Goal: Information Seeking & Learning: Learn about a topic

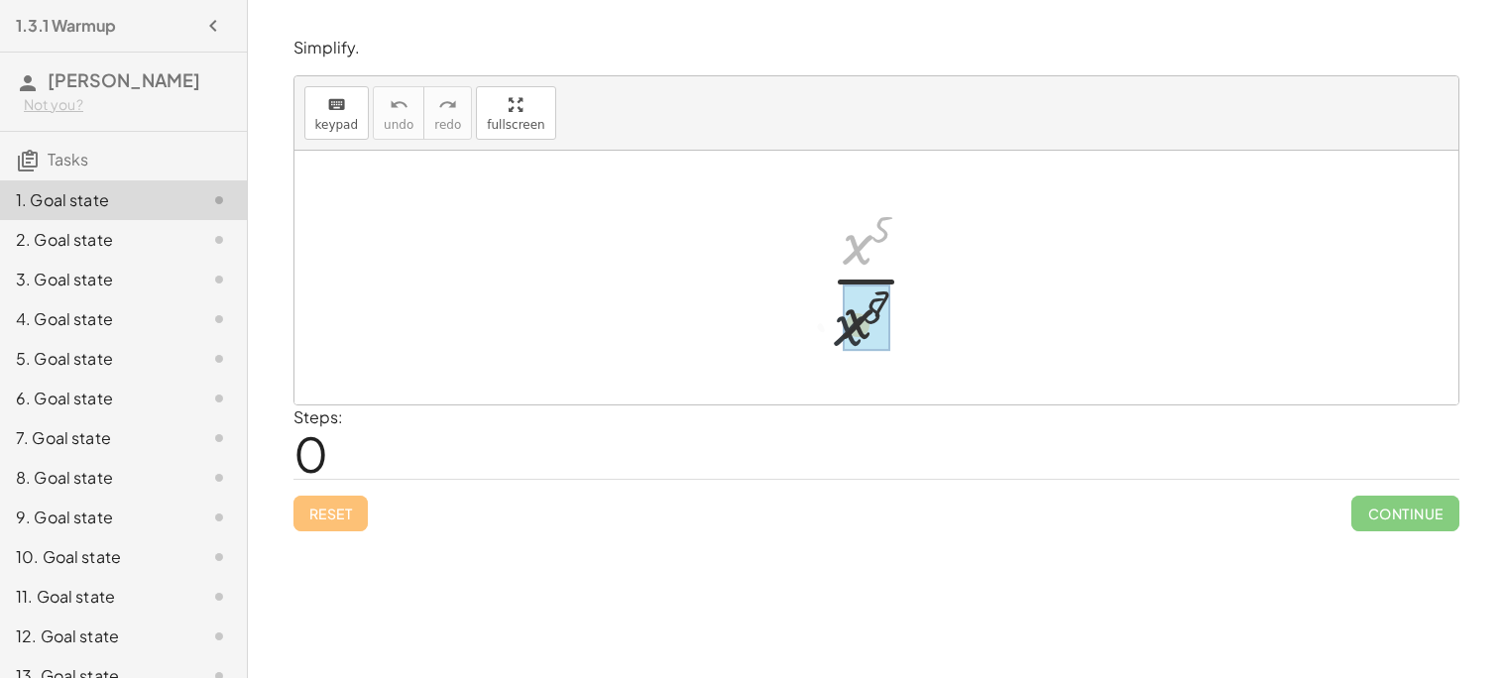
drag, startPoint x: 862, startPoint y: 255, endPoint x: 853, endPoint y: 354, distance: 99.5
click at [853, 354] on div "· x 5 · x 5 · x 7" at bounding box center [876, 277] width 153 height 163
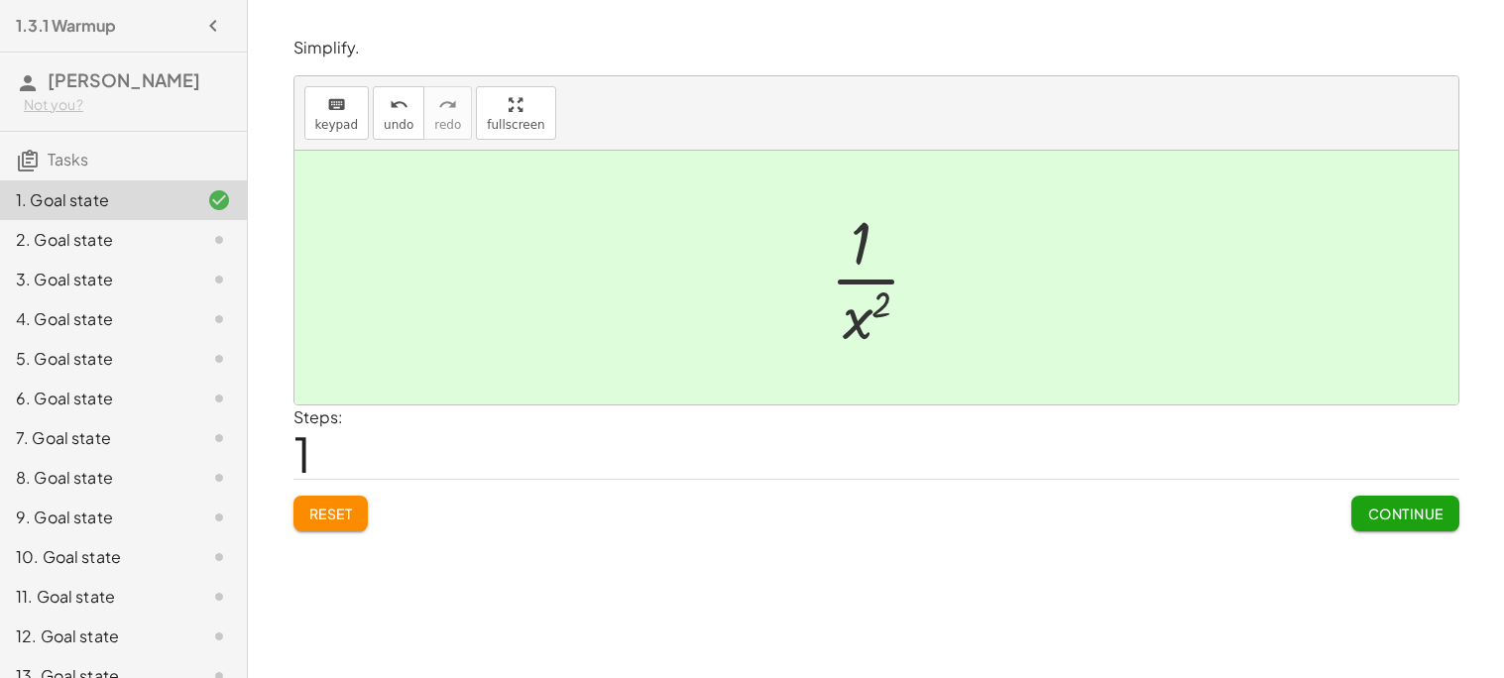
click at [1386, 524] on button "Continue" at bounding box center [1404, 514] width 107 height 36
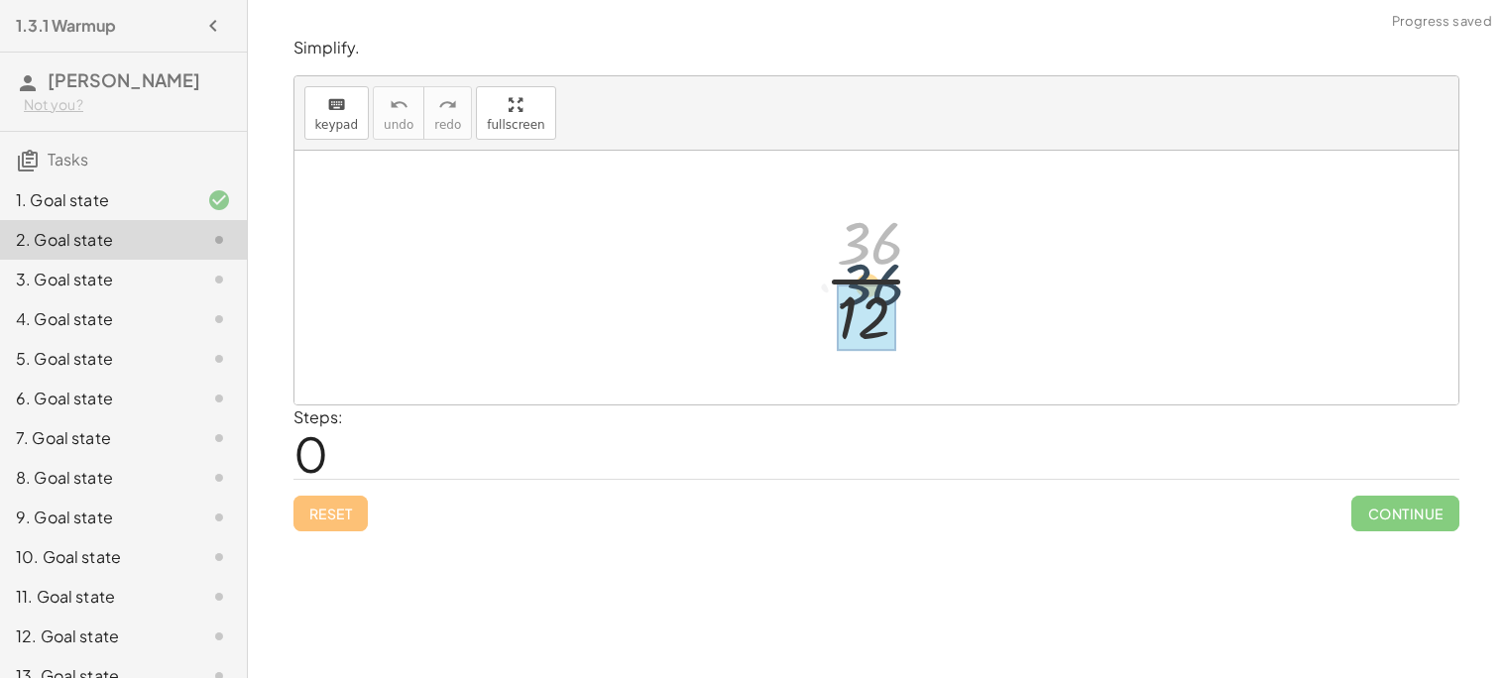
drag, startPoint x: 867, startPoint y: 242, endPoint x: 865, endPoint y: 292, distance: 50.6
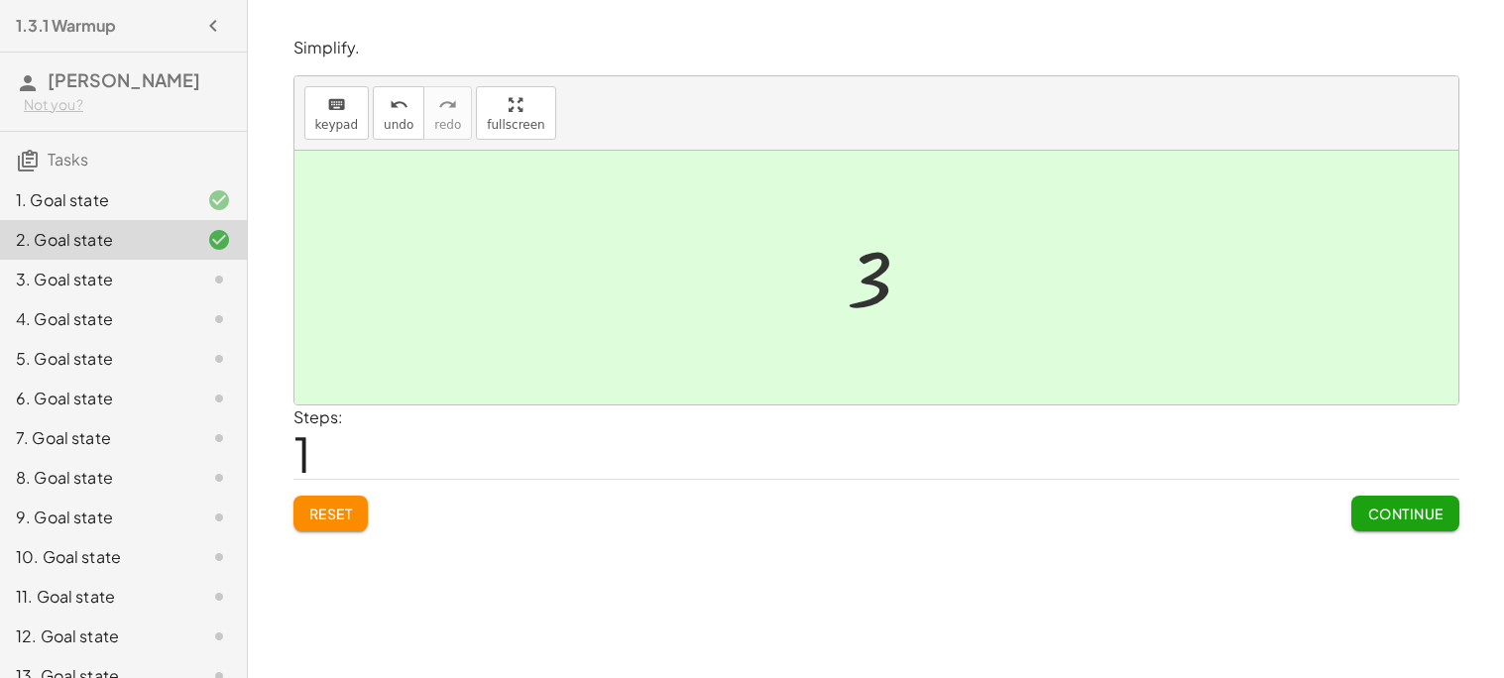
click at [1428, 504] on button "Continue" at bounding box center [1404, 514] width 107 height 36
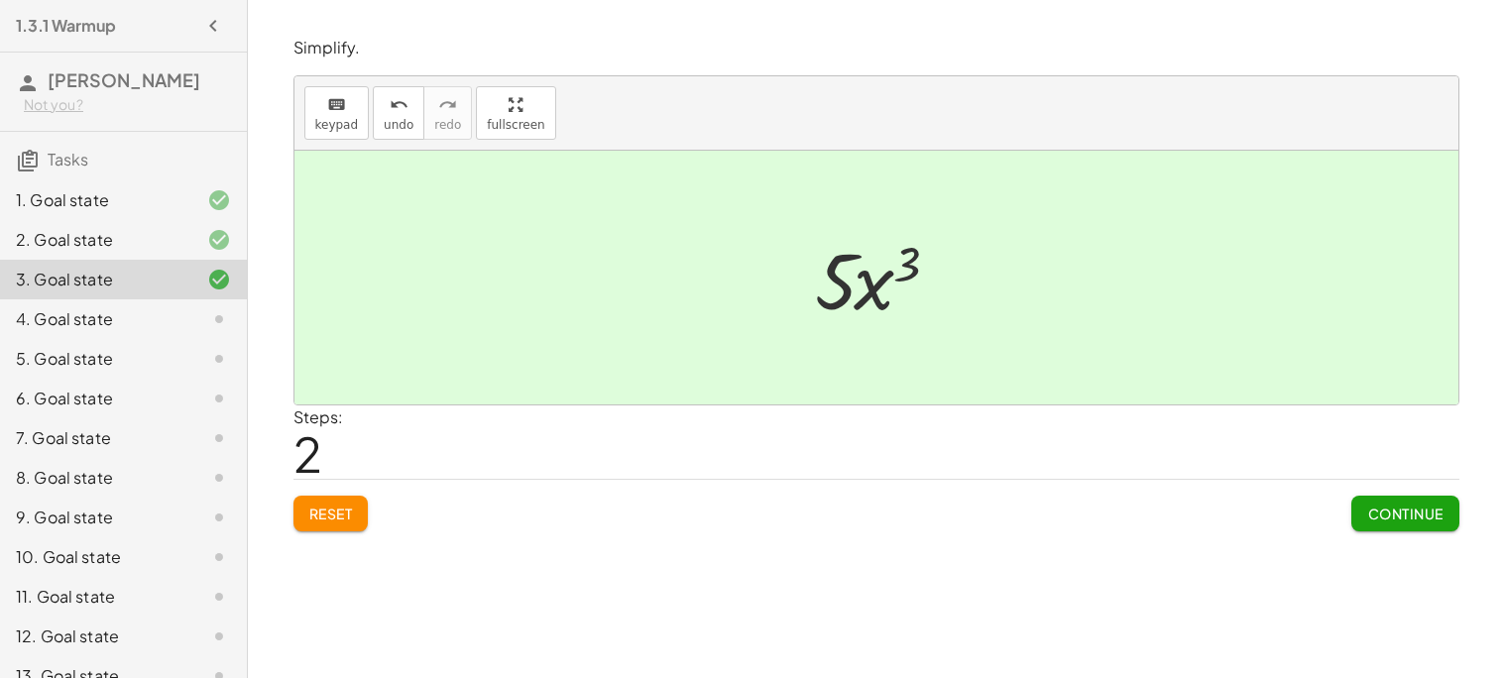
click at [1413, 512] on span "Continue" at bounding box center [1404, 514] width 75 height 18
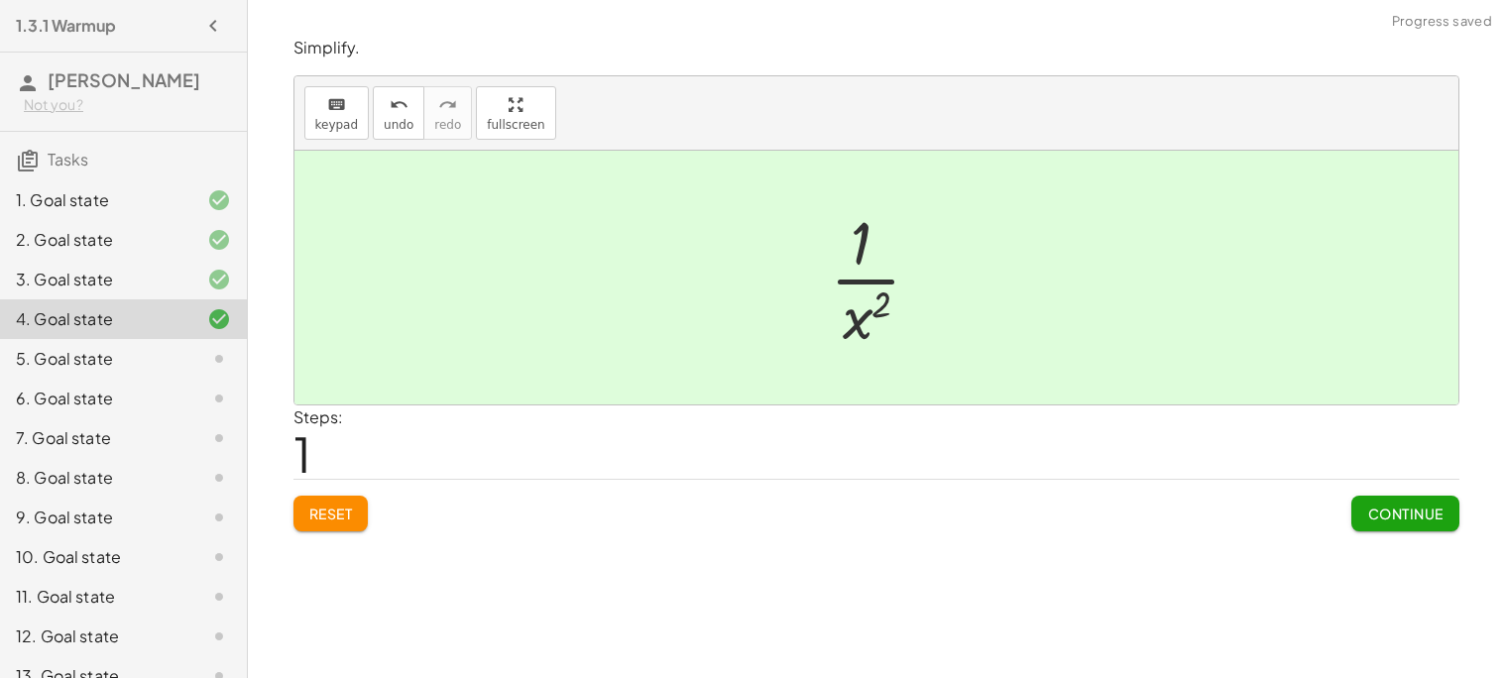
click at [1428, 514] on span "Continue" at bounding box center [1404, 514] width 75 height 18
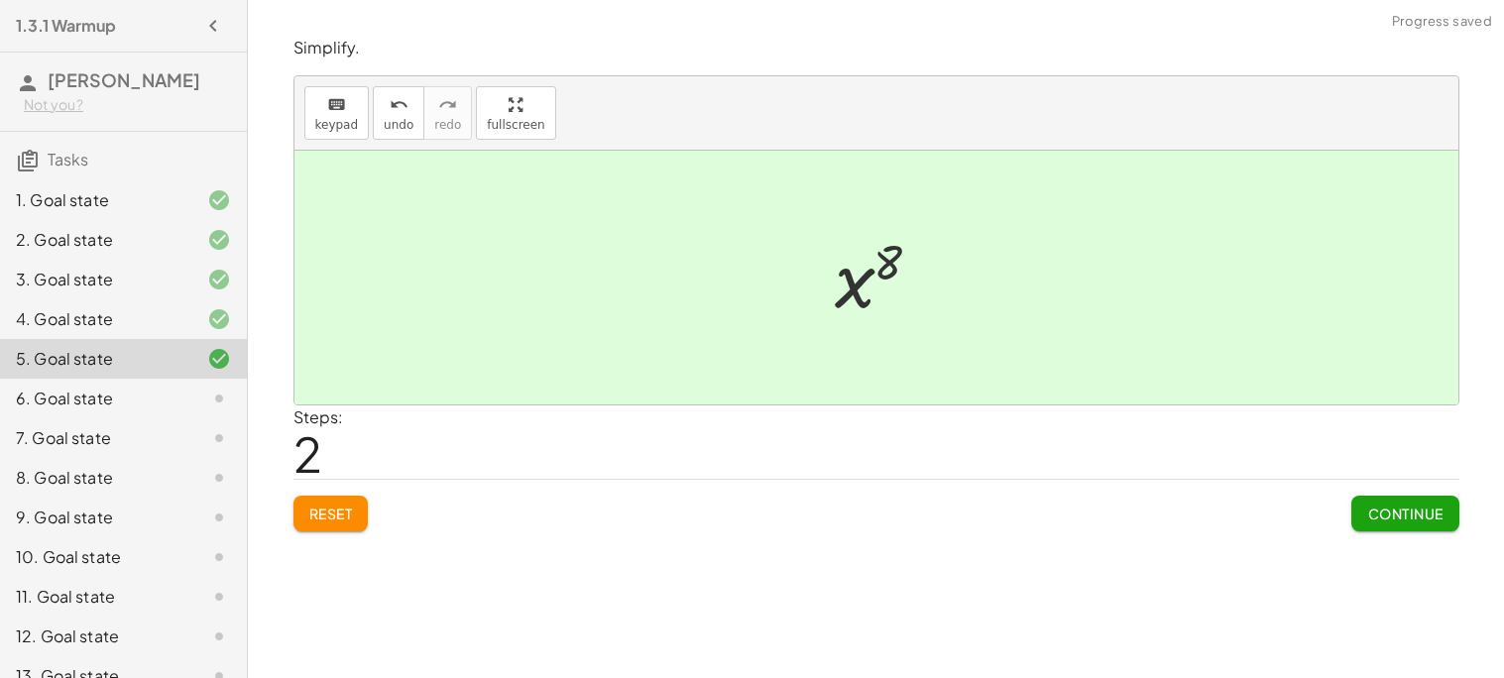
click at [1427, 497] on button "Continue" at bounding box center [1404, 514] width 107 height 36
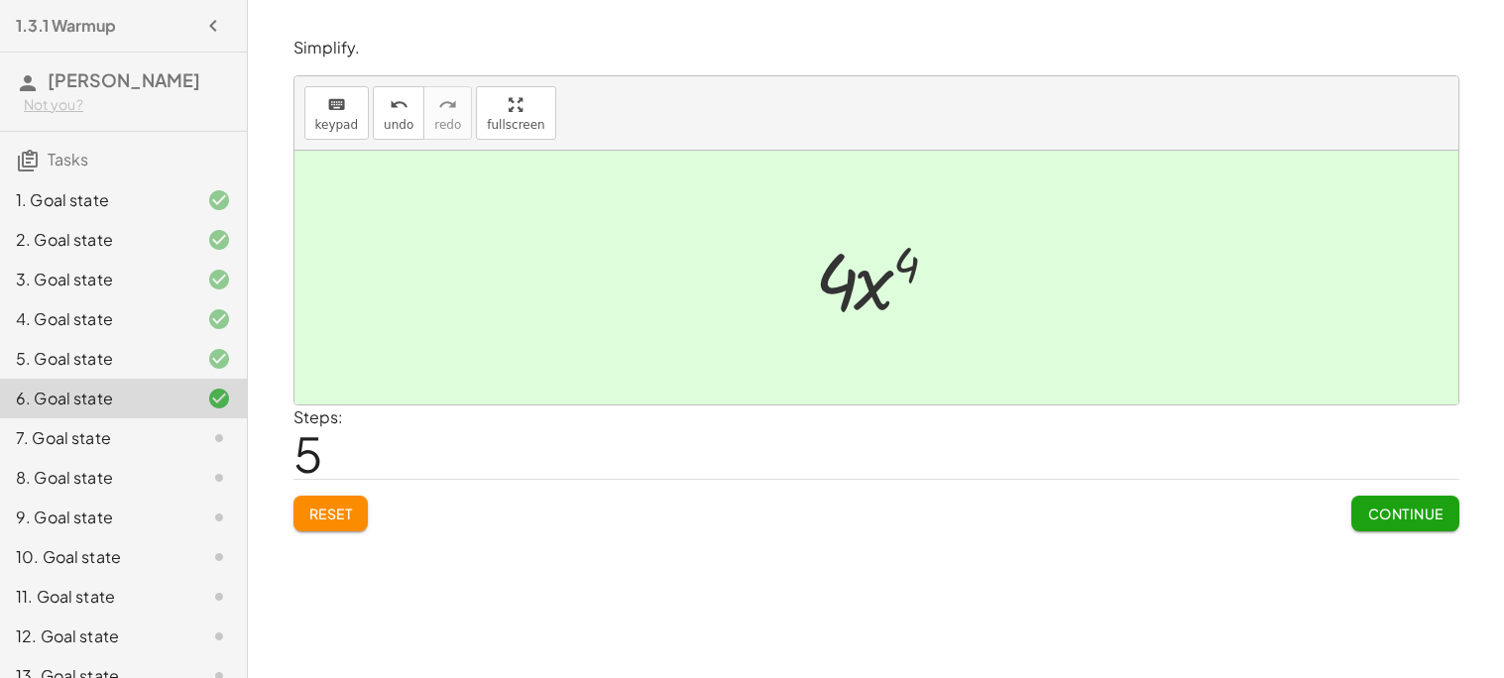
click at [1401, 529] on button "Continue" at bounding box center [1404, 514] width 107 height 36
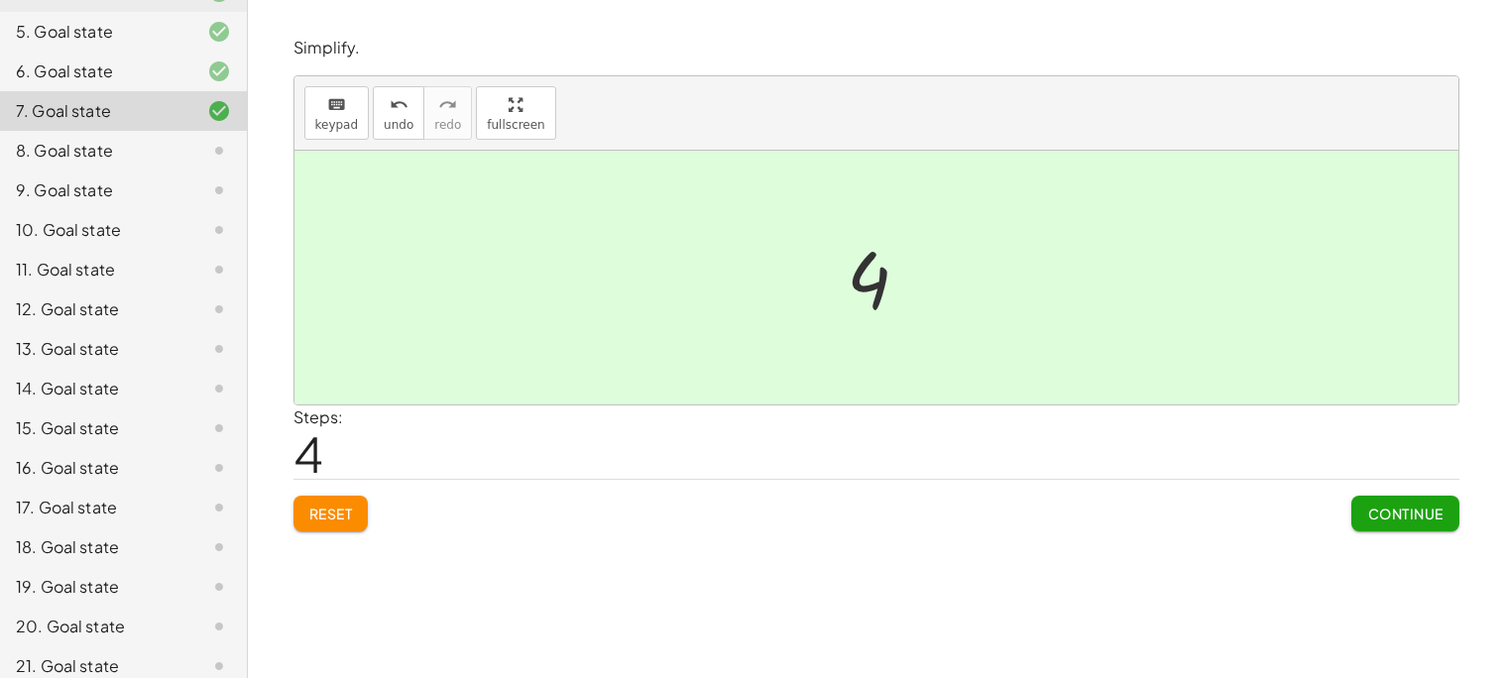
scroll to position [343, 0]
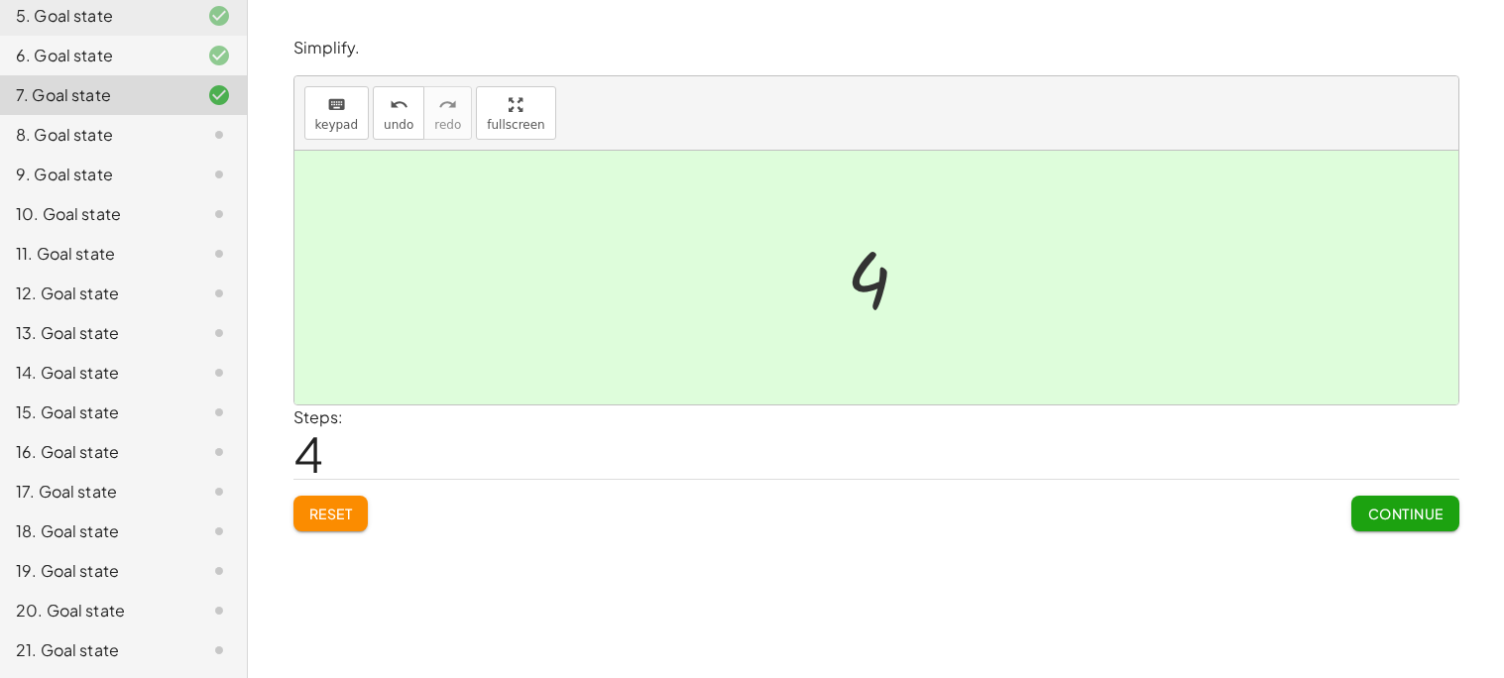
click at [1424, 516] on span "Continue" at bounding box center [1404, 514] width 75 height 18
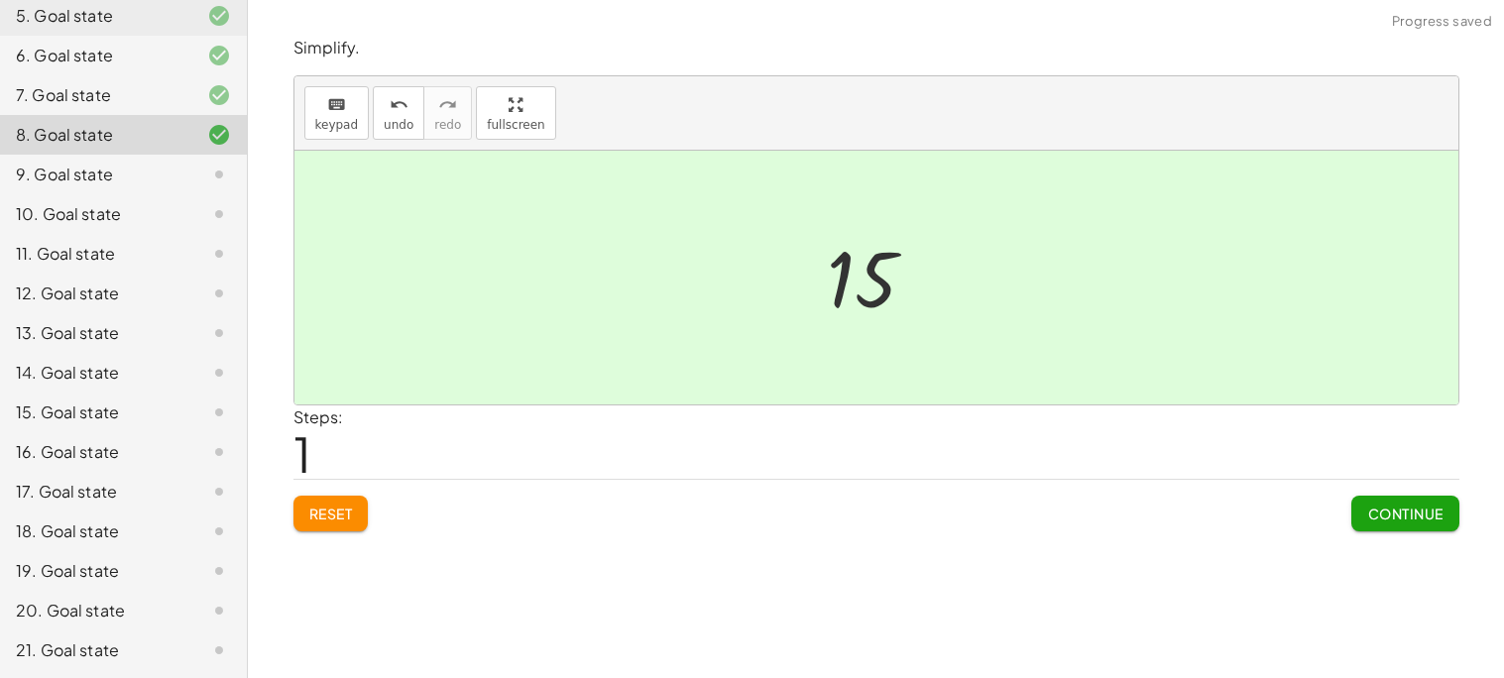
click at [1410, 507] on span "Continue" at bounding box center [1404, 514] width 75 height 18
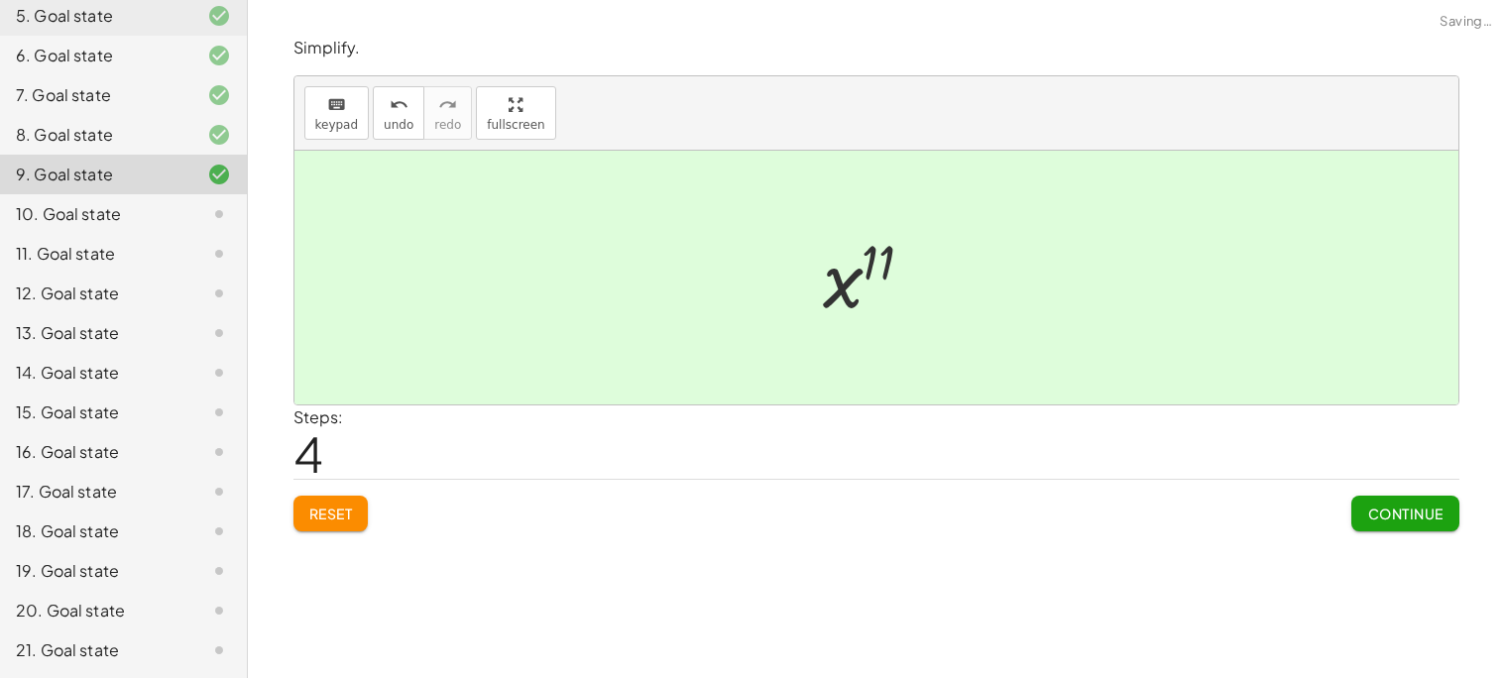
click at [1411, 519] on span "Continue" at bounding box center [1404, 514] width 75 height 18
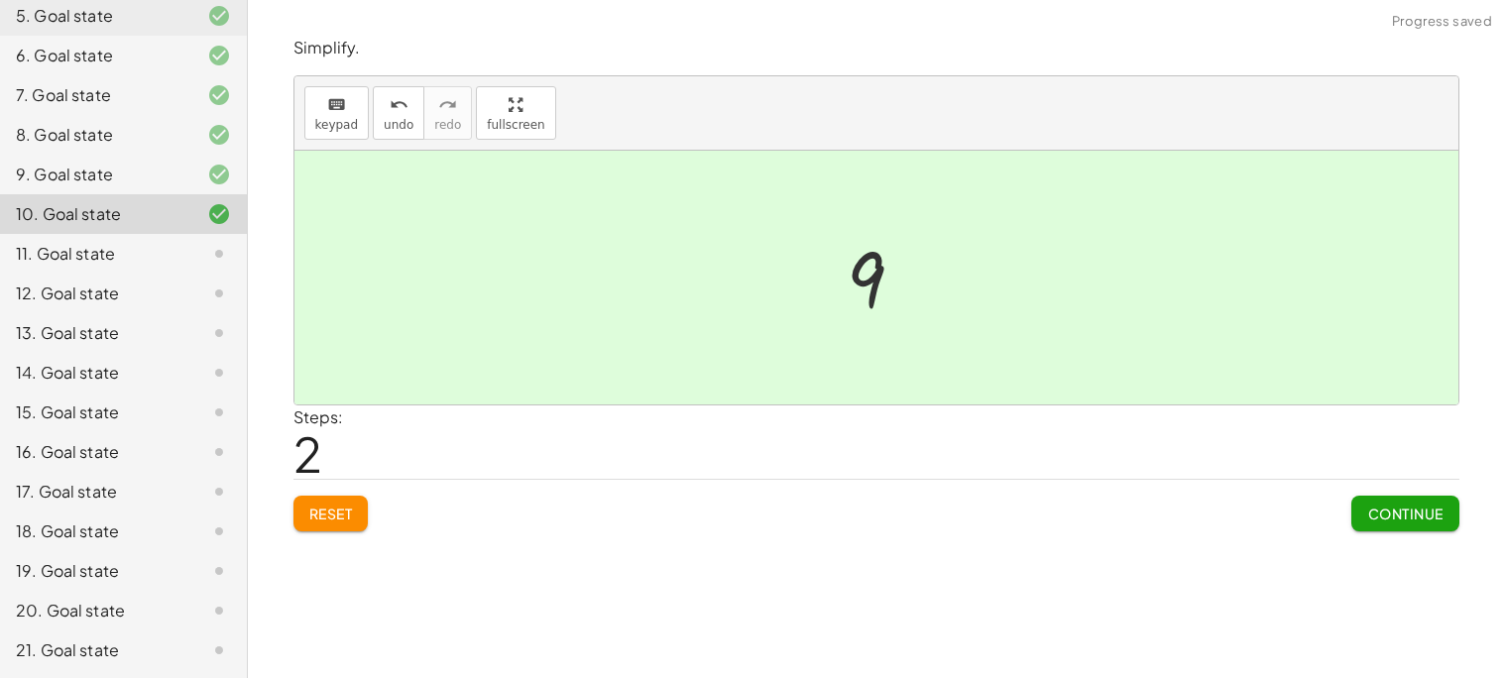
click at [1444, 510] on button "Continue" at bounding box center [1404, 514] width 107 height 36
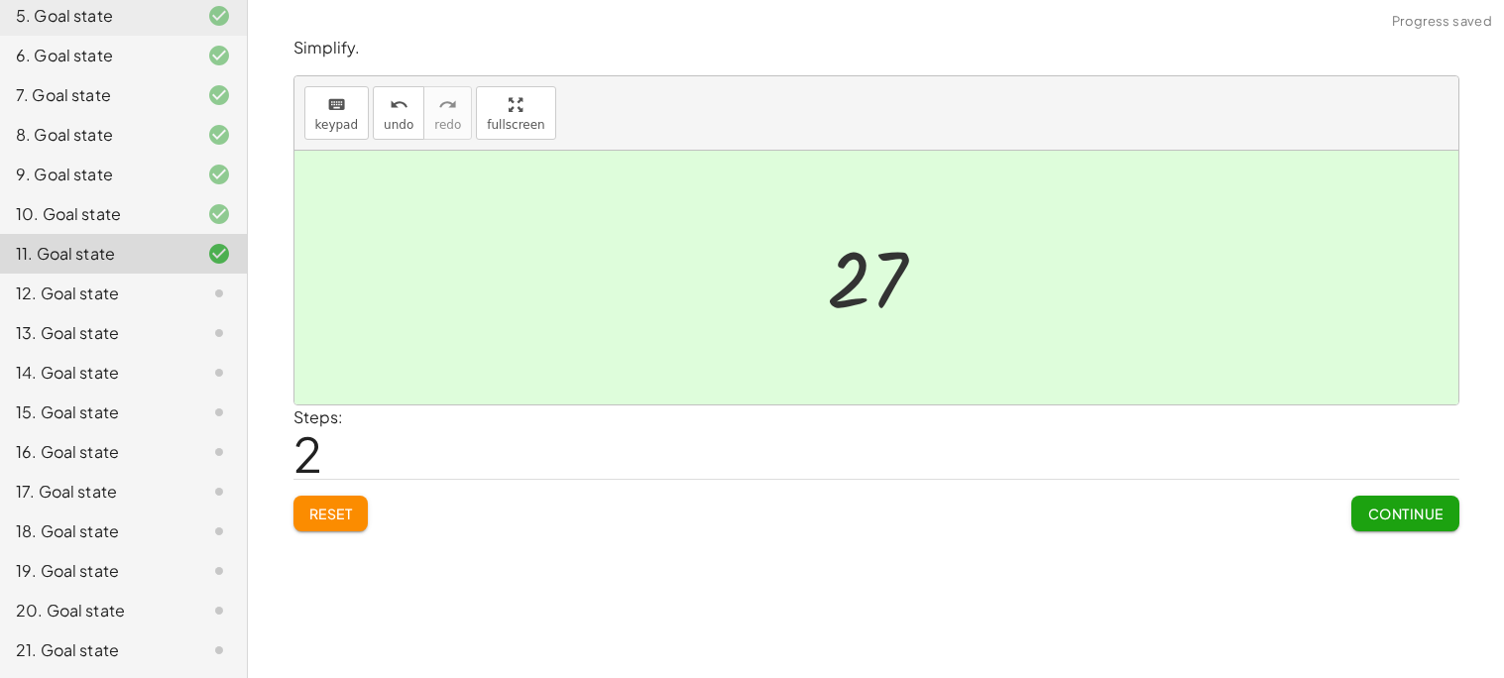
click at [1430, 503] on button "Continue" at bounding box center [1404, 514] width 107 height 36
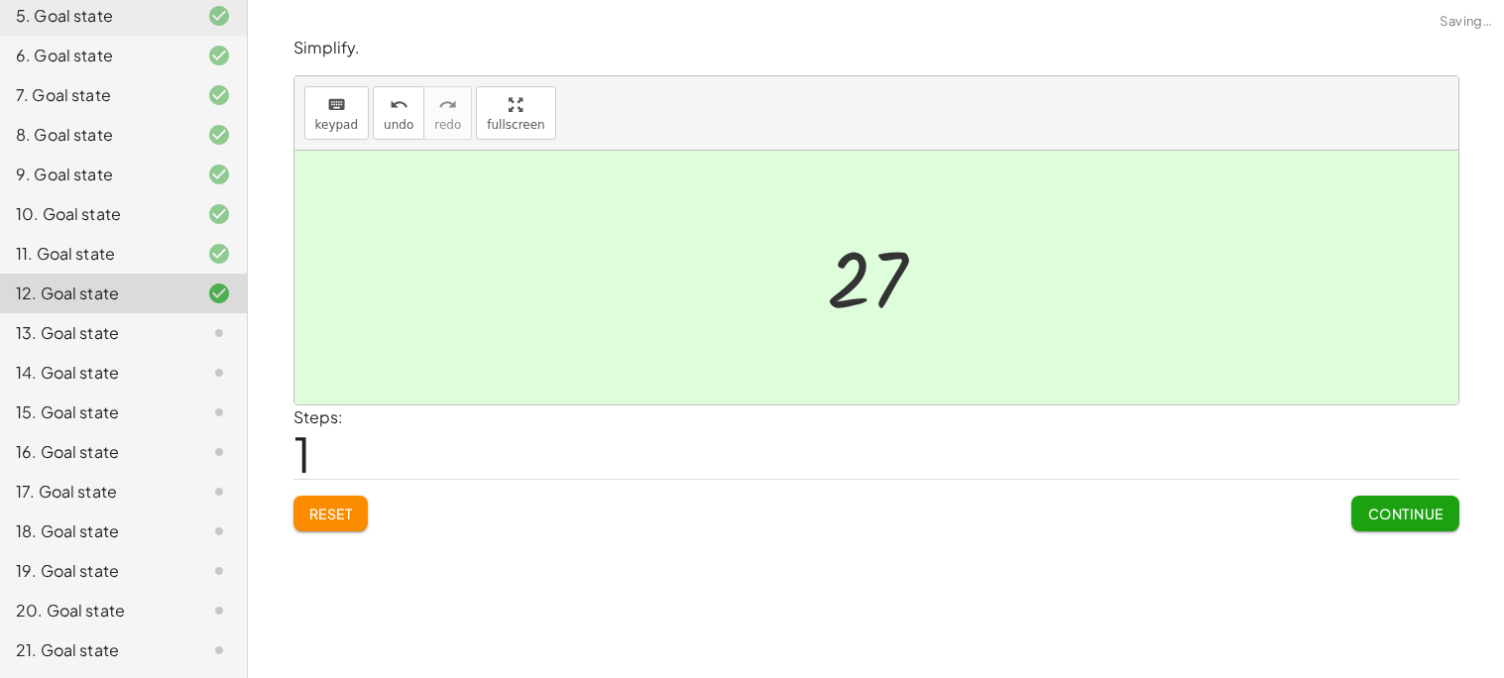
click at [1407, 499] on button "Continue" at bounding box center [1404, 514] width 107 height 36
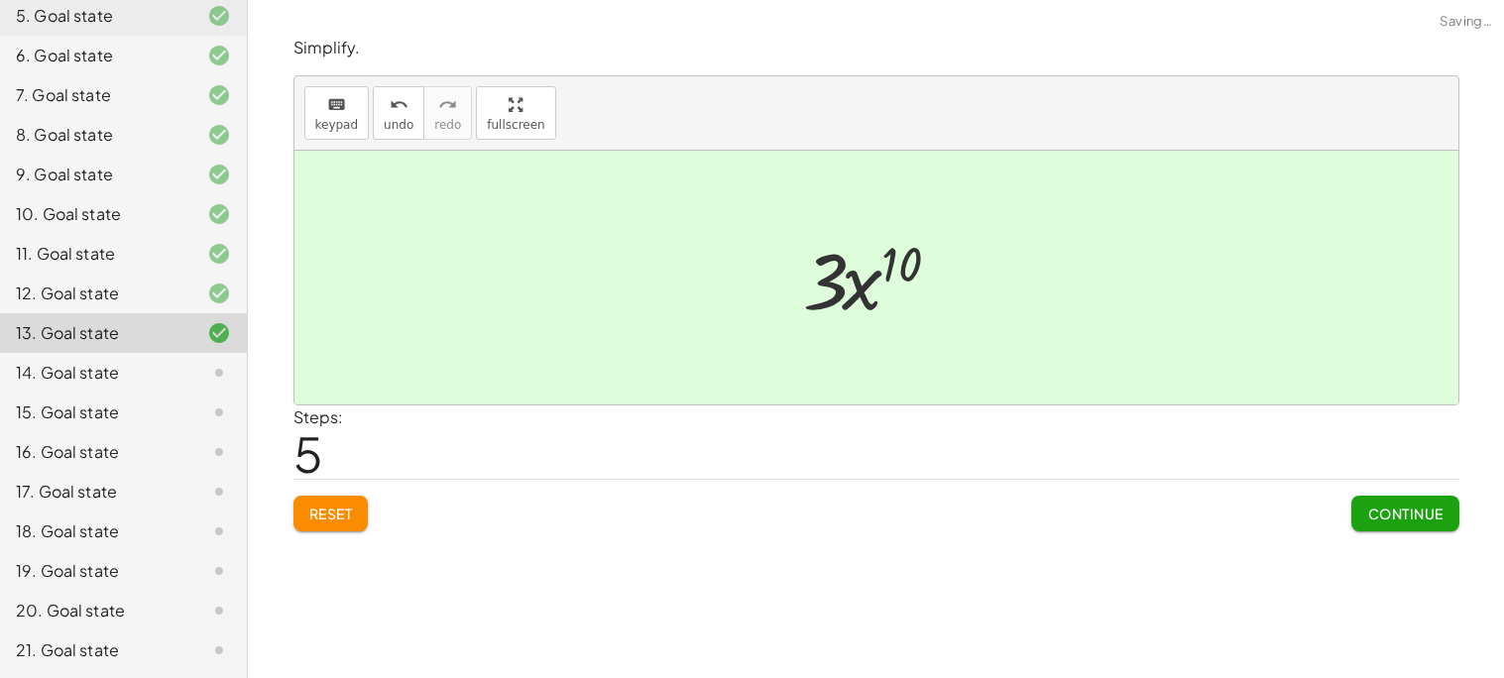
click at [1403, 516] on span "Continue" at bounding box center [1404, 514] width 75 height 18
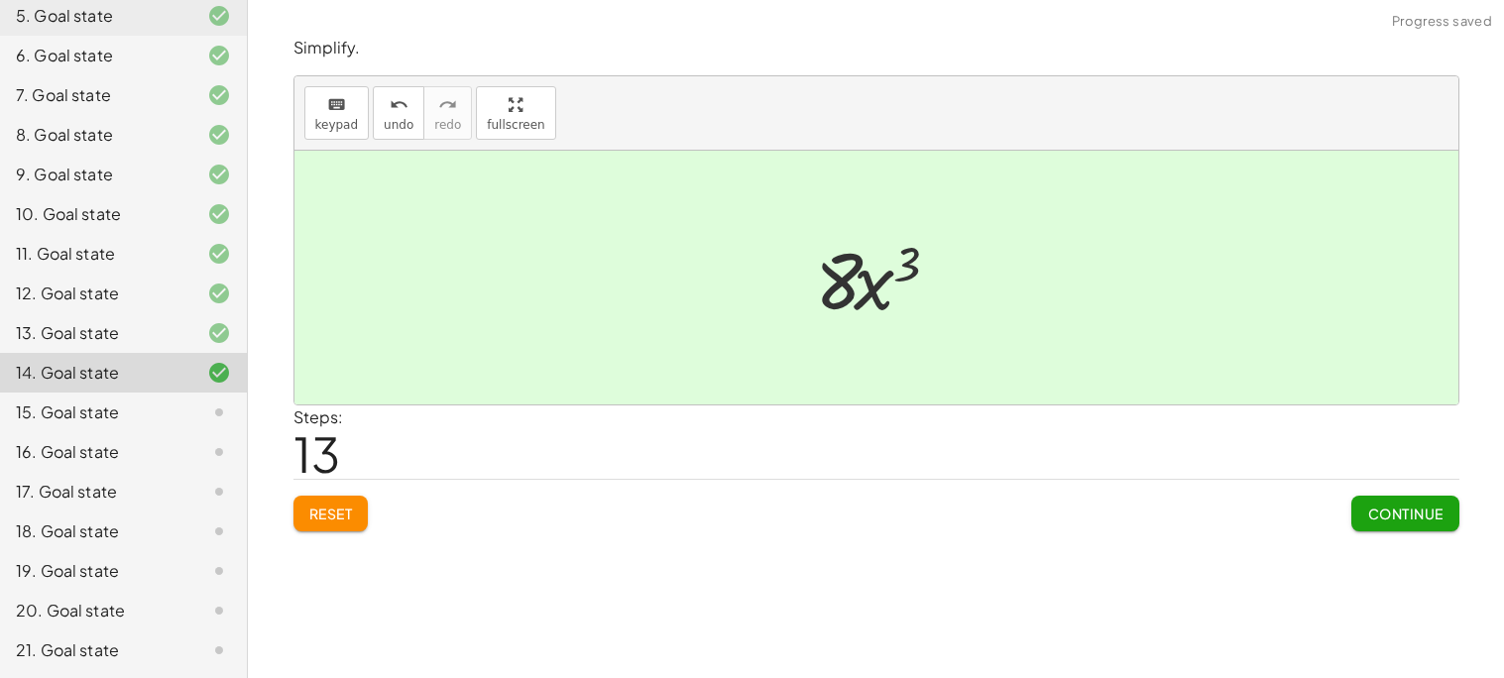
click at [1415, 516] on span "Continue" at bounding box center [1404, 514] width 75 height 18
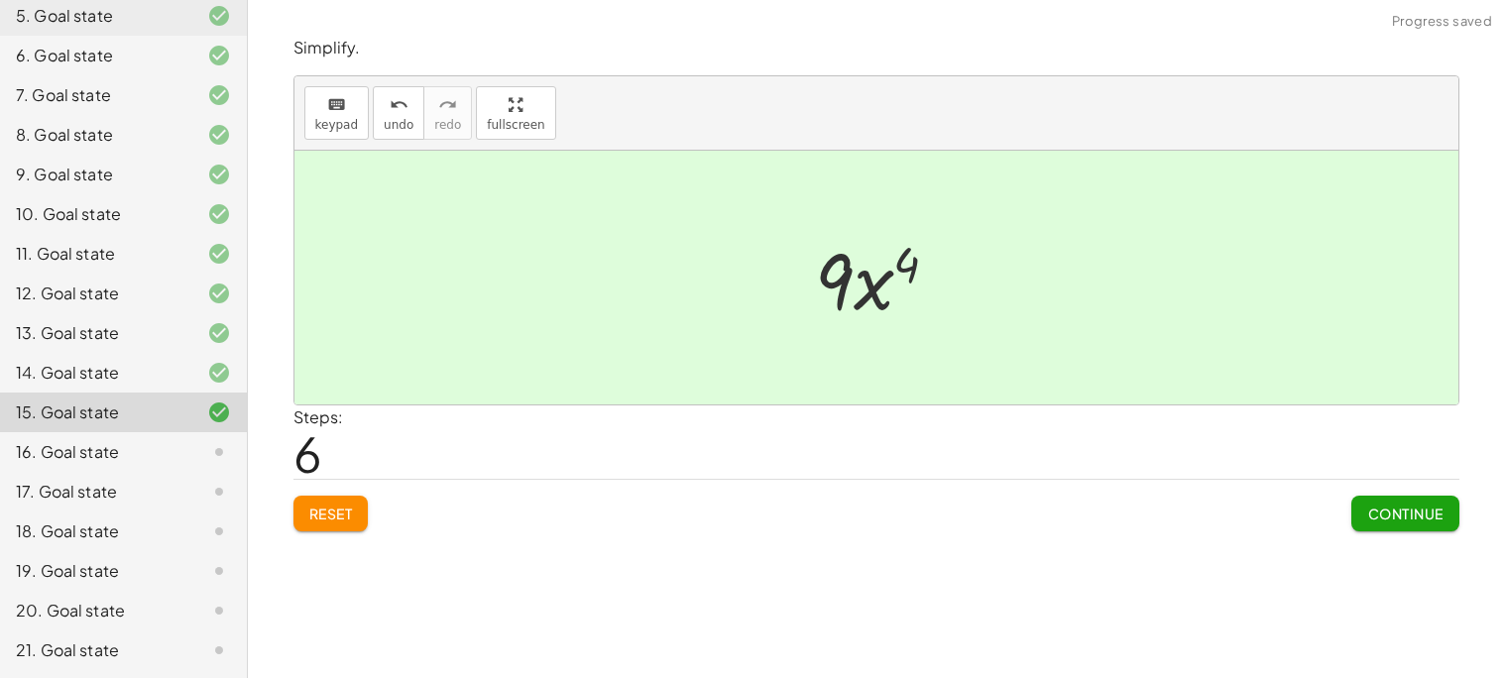
click at [1418, 515] on span "Continue" at bounding box center [1404, 514] width 75 height 18
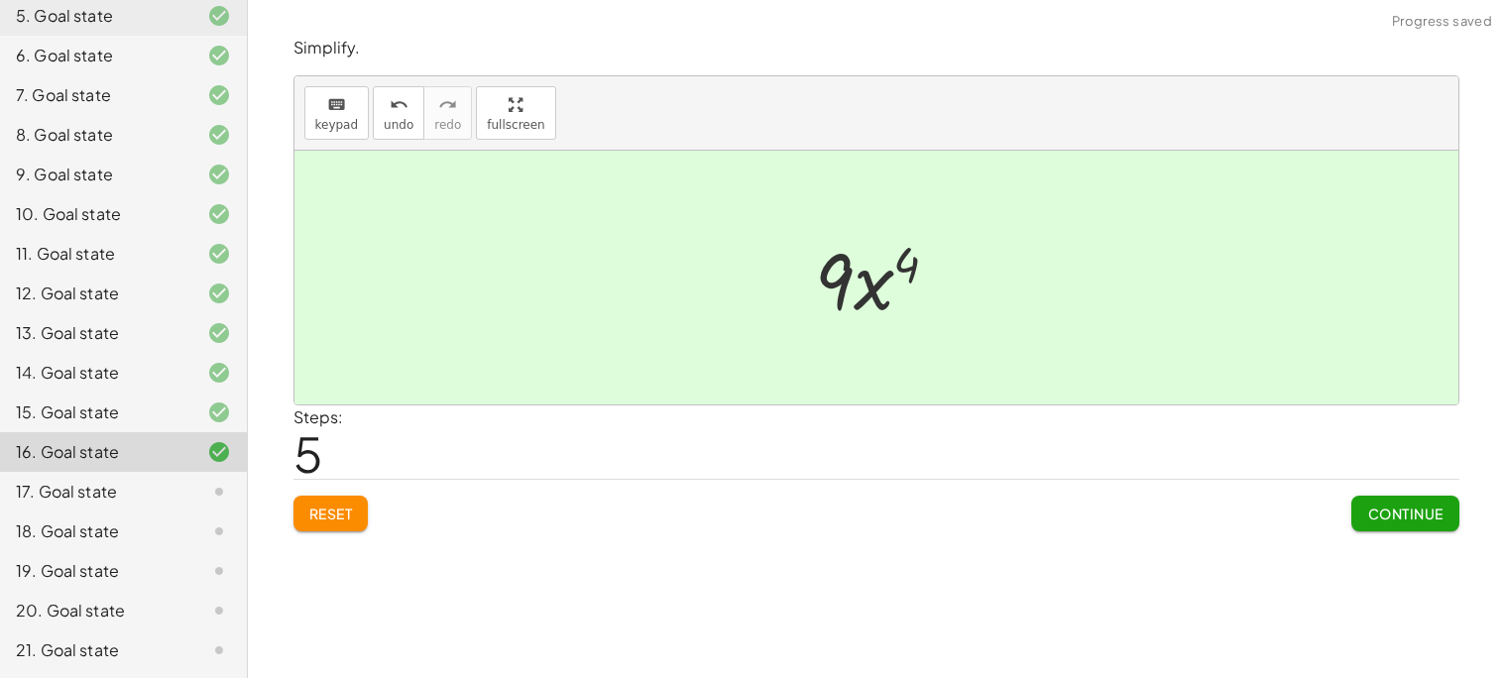
click at [1402, 511] on span "Continue" at bounding box center [1404, 514] width 75 height 18
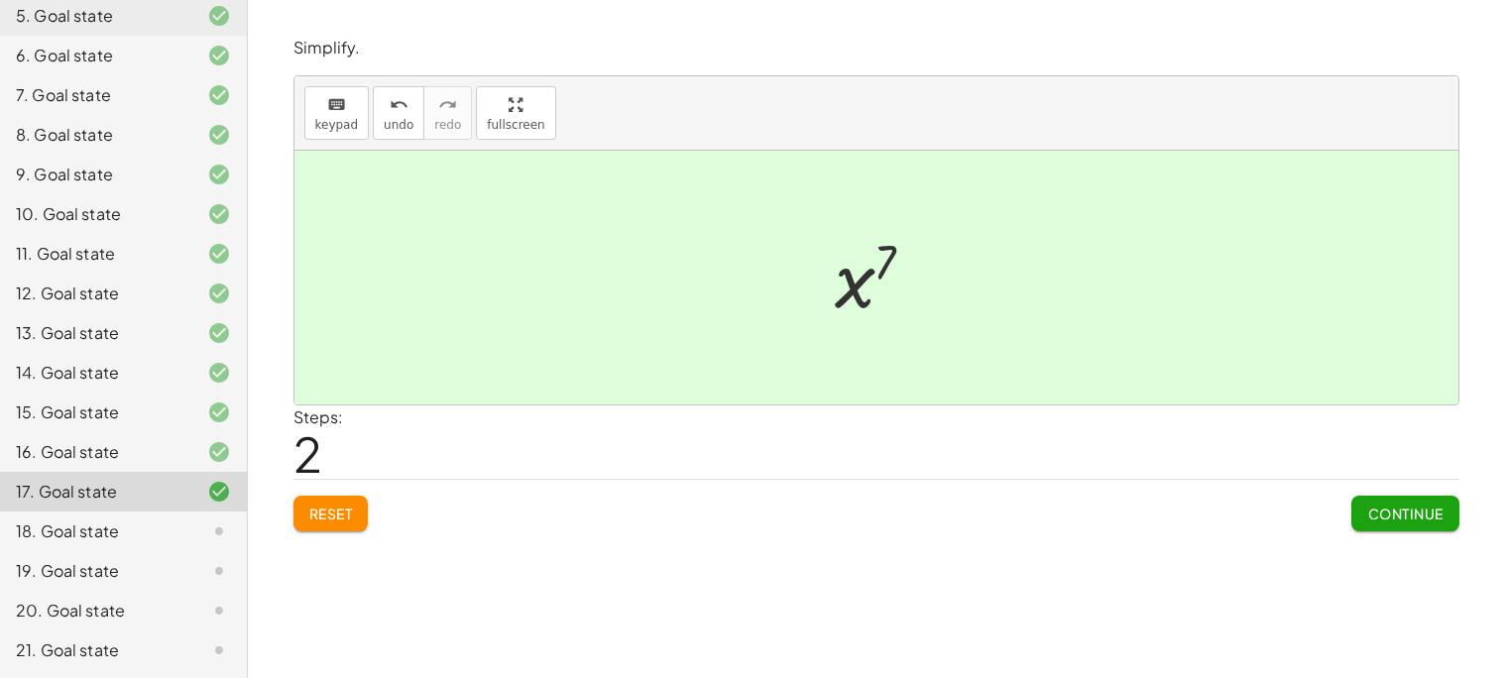
click at [1417, 501] on button "Continue" at bounding box center [1404, 514] width 107 height 36
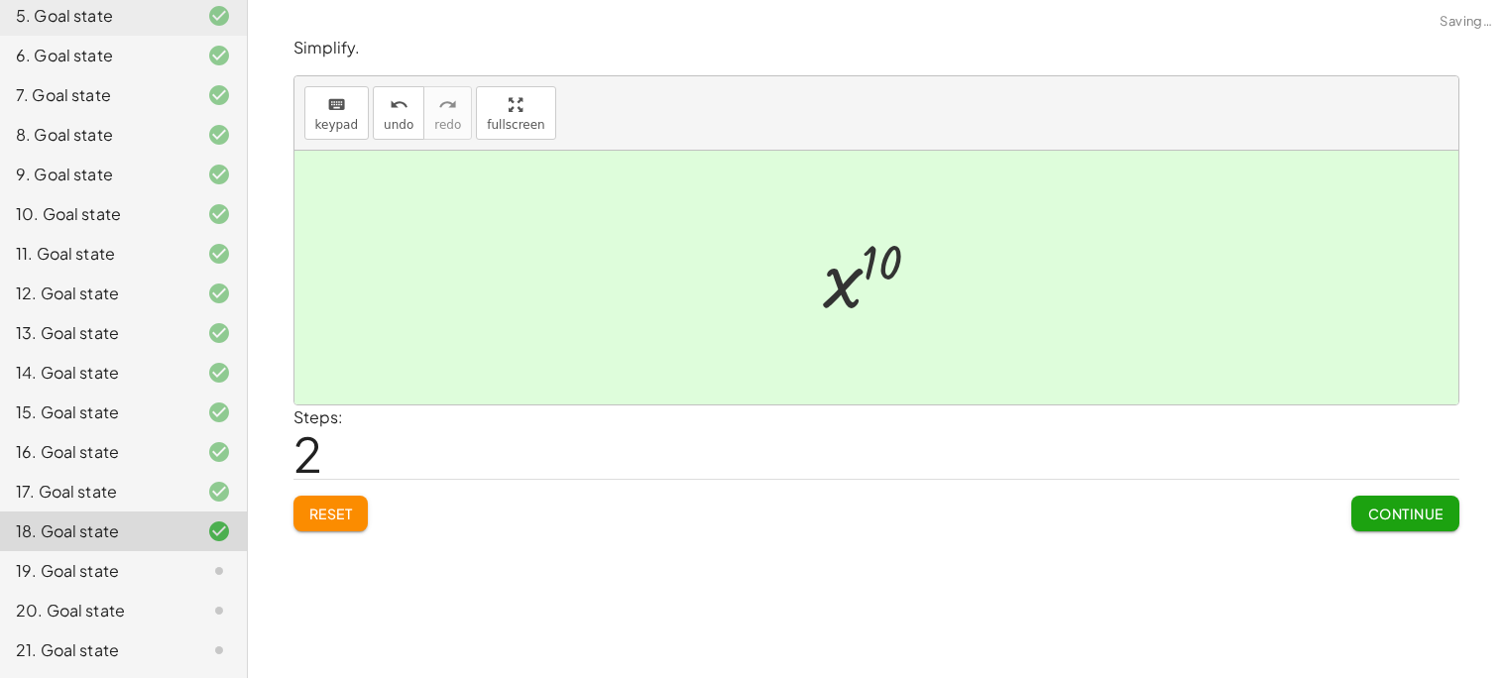
click at [1397, 507] on span "Continue" at bounding box center [1404, 514] width 75 height 18
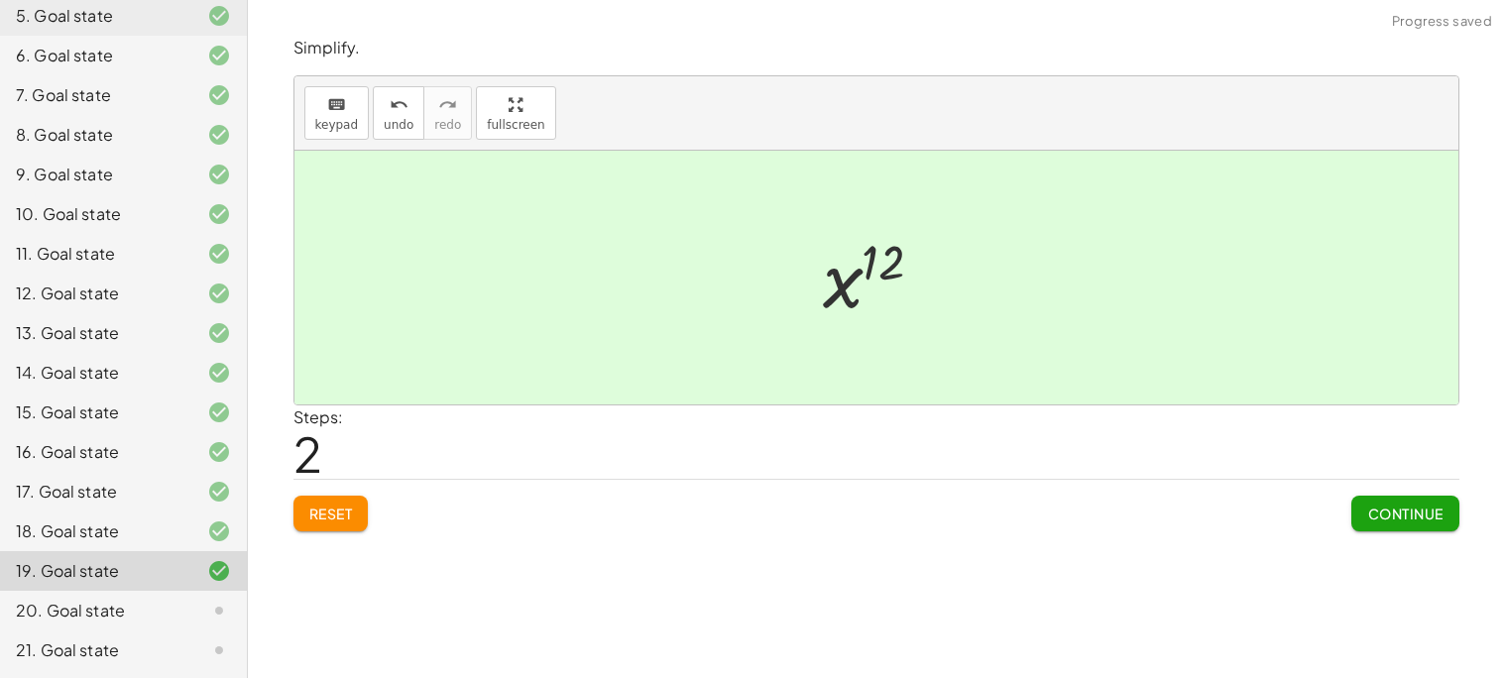
click at [1421, 499] on button "Continue" at bounding box center [1404, 514] width 107 height 36
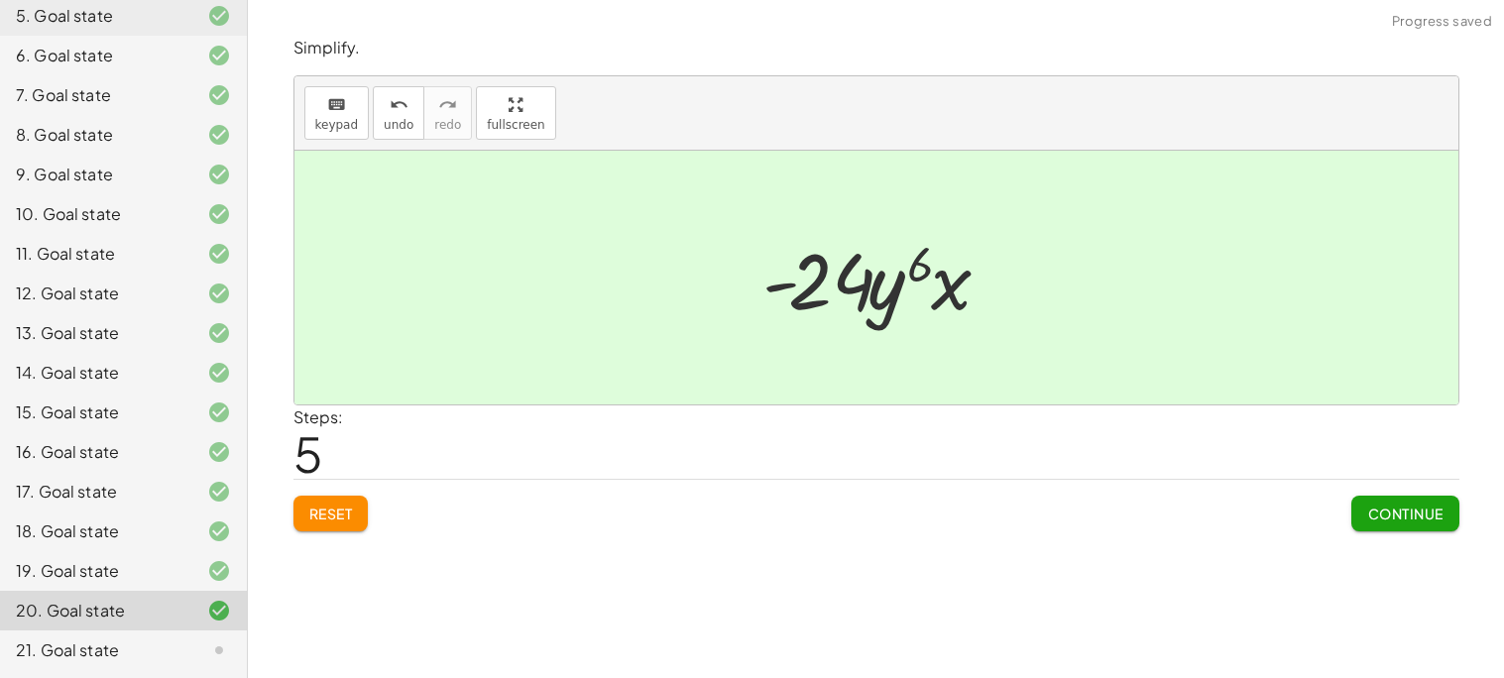
click at [1383, 497] on button "Continue" at bounding box center [1404, 514] width 107 height 36
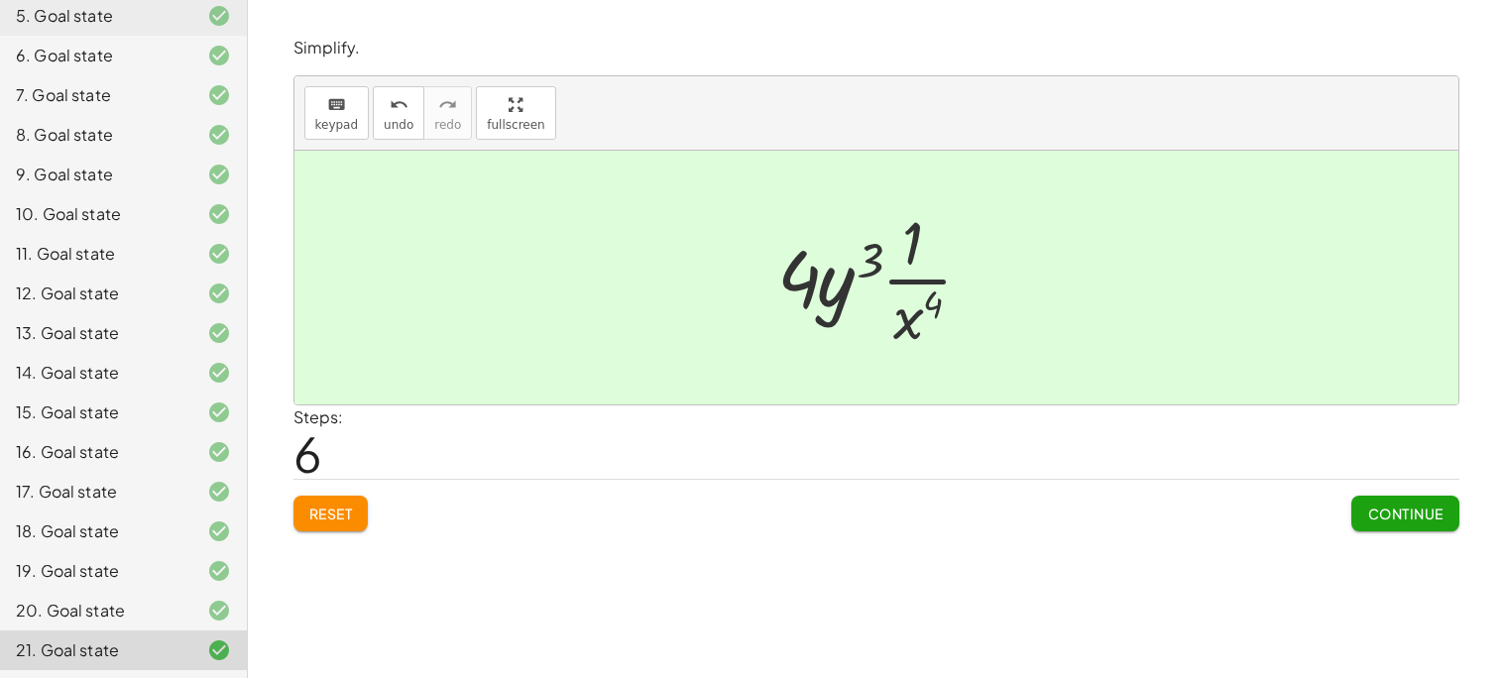
click at [1370, 500] on button "Continue" at bounding box center [1404, 514] width 107 height 36
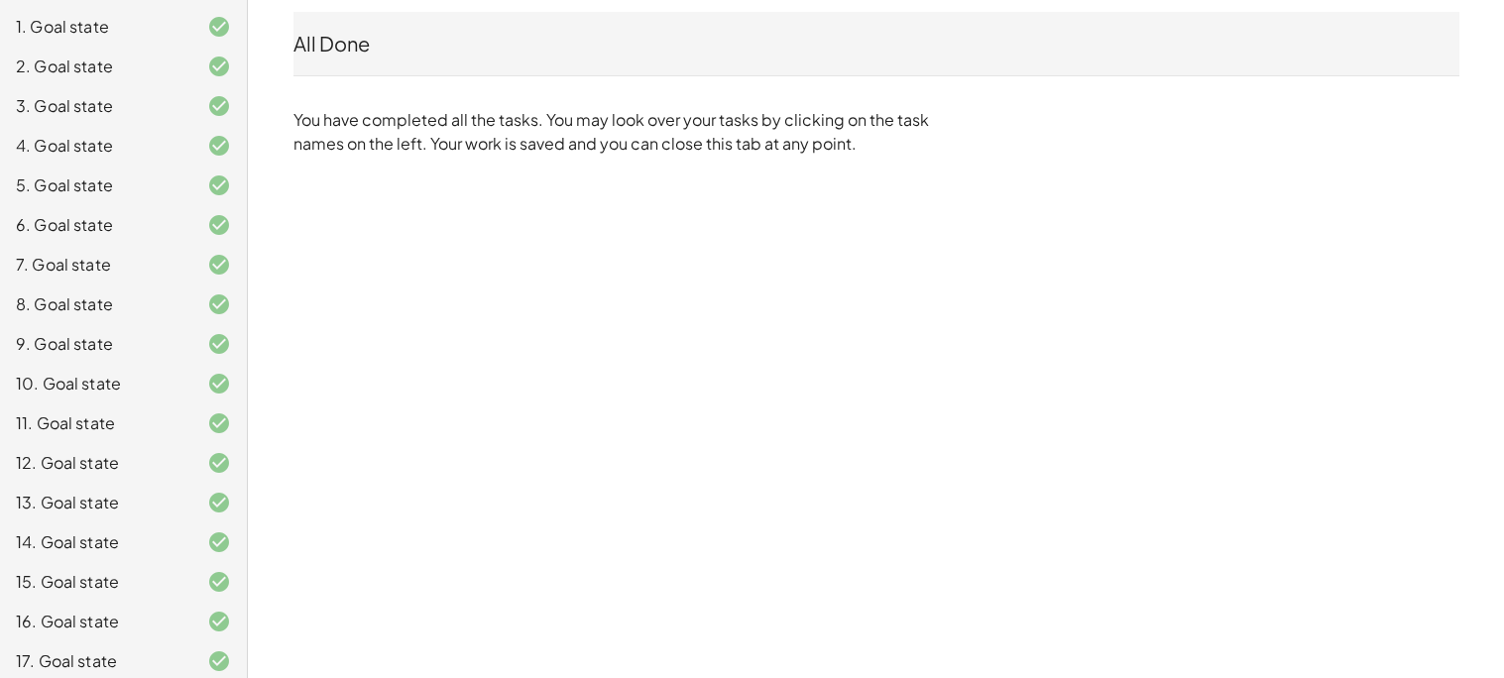
scroll to position [0, 0]
